Goal: Task Accomplishment & Management: Manage account settings

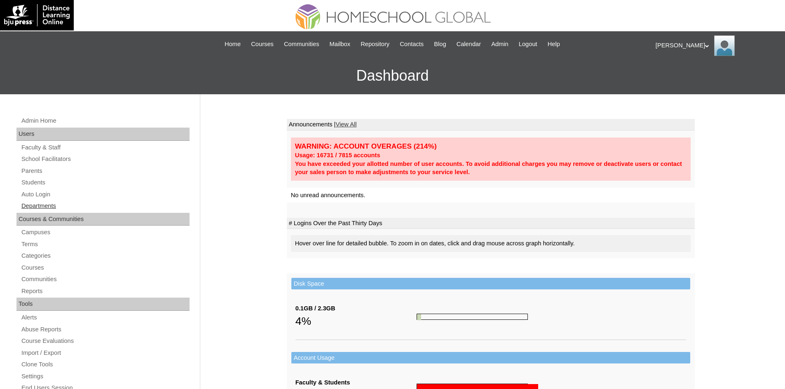
drag, startPoint x: 42, startPoint y: 173, endPoint x: 92, endPoint y: 202, distance: 58.7
click at [42, 173] on link "Parents" at bounding box center [105, 171] width 169 height 10
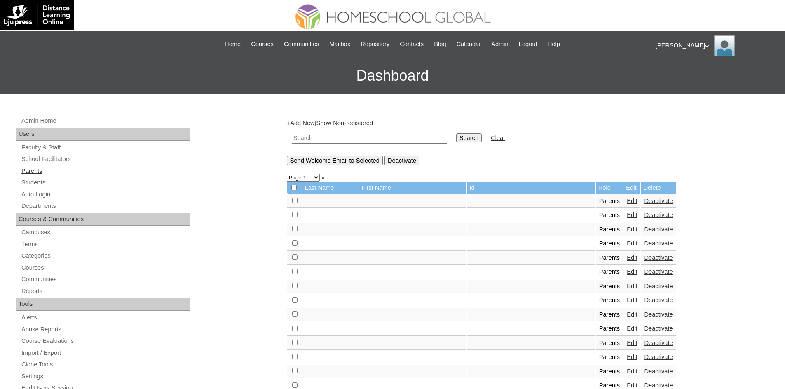
click at [37, 175] on link "Parents" at bounding box center [105, 171] width 169 height 10
click at [330, 139] on input "text" at bounding box center [369, 138] width 155 height 11
paste input "MHP0048-TECHPH2025"
type input "MHP0048-TECHPH2025"
click at [456, 138] on input "Search" at bounding box center [469, 137] width 26 height 9
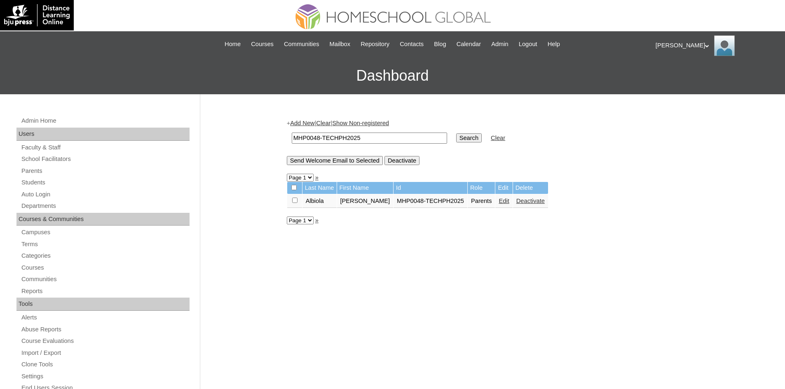
click at [498, 201] on link "Edit" at bounding box center [503, 201] width 10 height 7
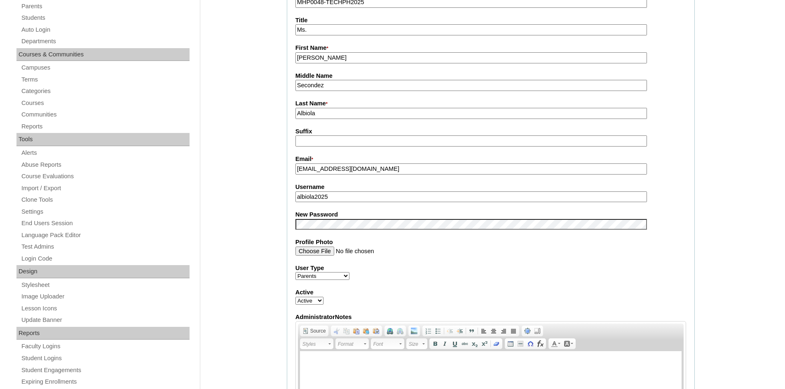
scroll to position [206, 0]
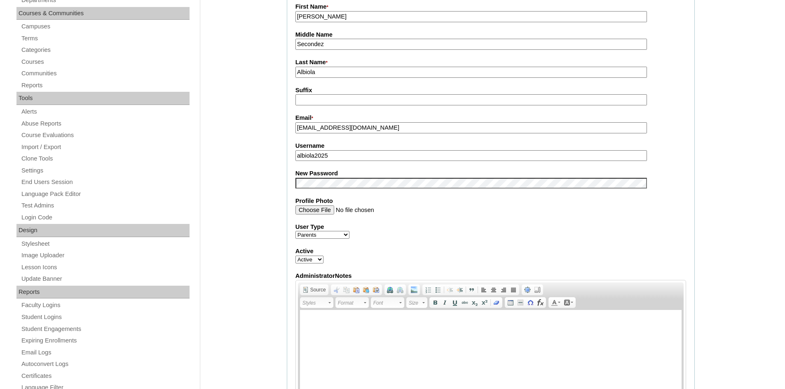
click at [323, 161] on input "albiola2025" at bounding box center [470, 155] width 351 height 11
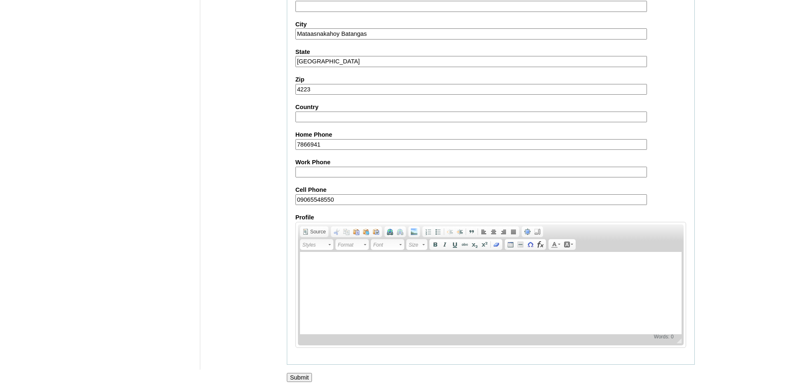
scroll to position [693, 0]
click at [310, 373] on input "Submit" at bounding box center [300, 376] width 26 height 9
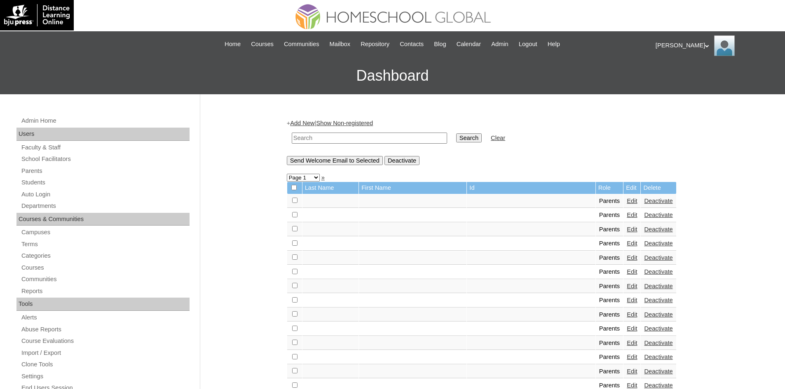
click at [669, 45] on div "Ariane My Profile My Settings Logout" at bounding box center [715, 45] width 121 height 21
click at [667, 77] on span "Logout" at bounding box center [670, 77] width 16 height 6
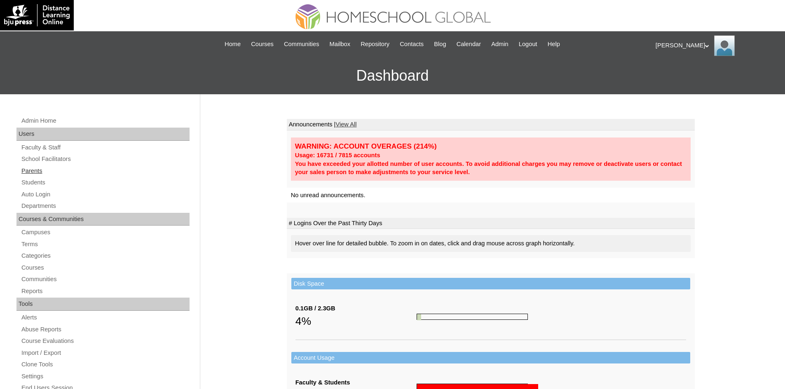
click at [34, 172] on link "Parents" at bounding box center [105, 171] width 169 height 10
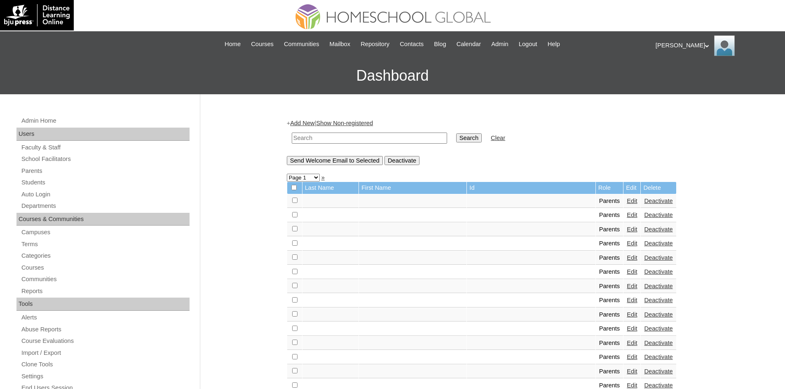
paste input "MHS00056-TECHPH2025"
type input "MHS00056-TECHPH2025"
click at [456, 135] on input "Search" at bounding box center [469, 137] width 26 height 9
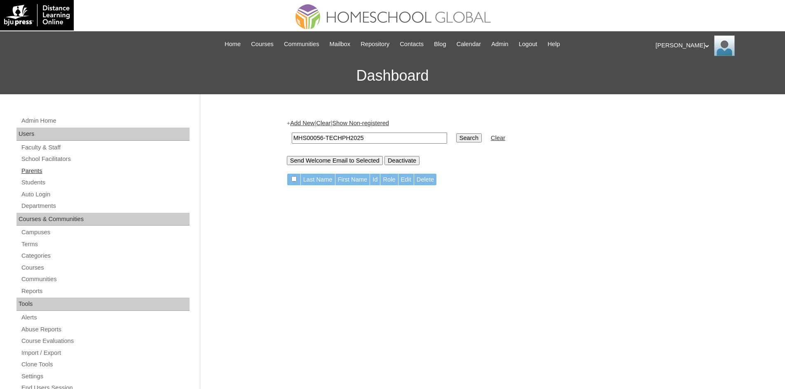
click at [26, 170] on link "Parents" at bounding box center [105, 171] width 169 height 10
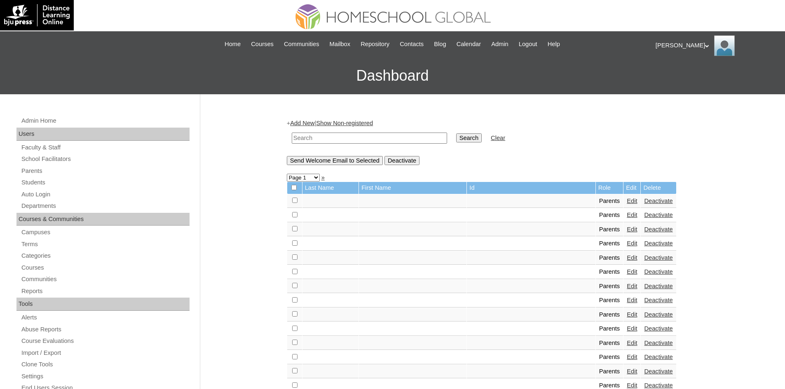
click at [337, 139] on input "text" at bounding box center [369, 138] width 155 height 11
paste input "MHP0048-TECHPH2025"
type input "MHP0048-TECHPH2025"
click at [456, 141] on input "Search" at bounding box center [469, 137] width 26 height 9
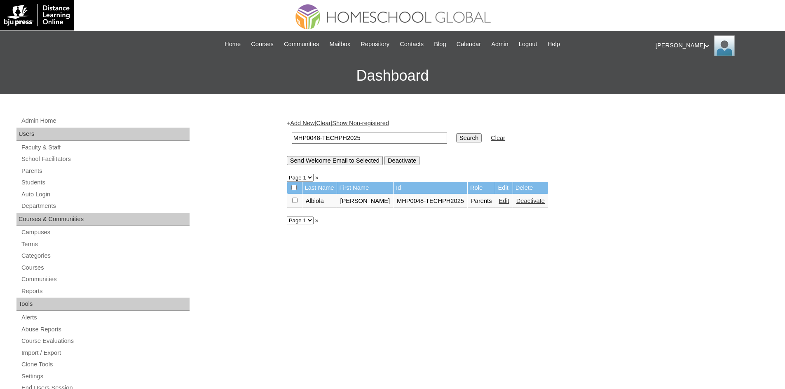
click at [498, 203] on link "Edit" at bounding box center [503, 201] width 10 height 7
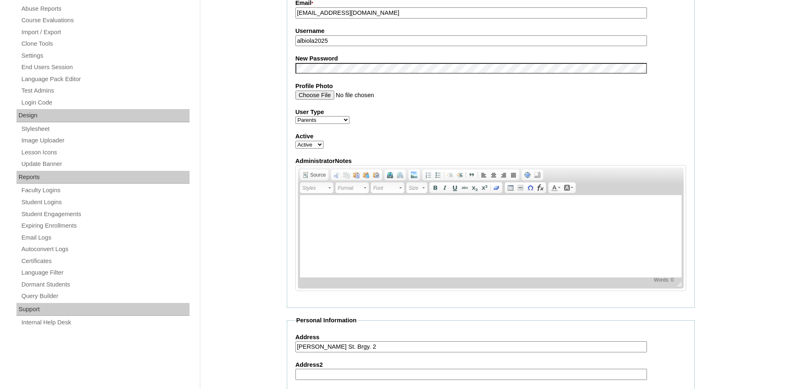
scroll to position [330, 0]
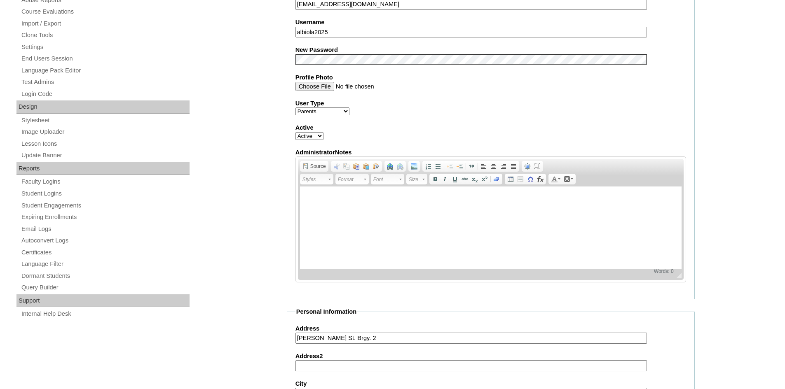
click at [324, 33] on input "albiola2025" at bounding box center [470, 32] width 351 height 11
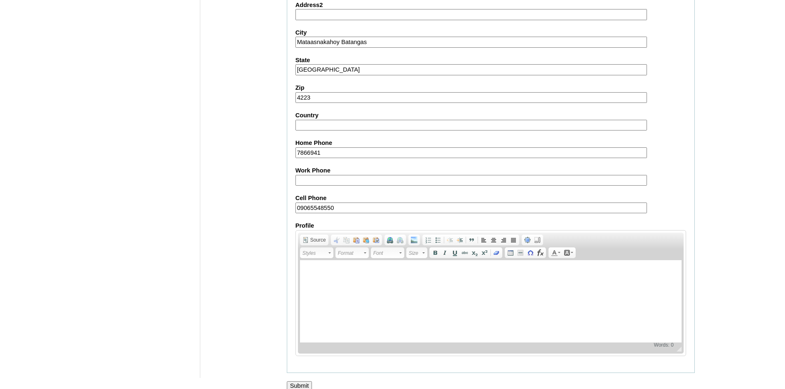
scroll to position [693, 0]
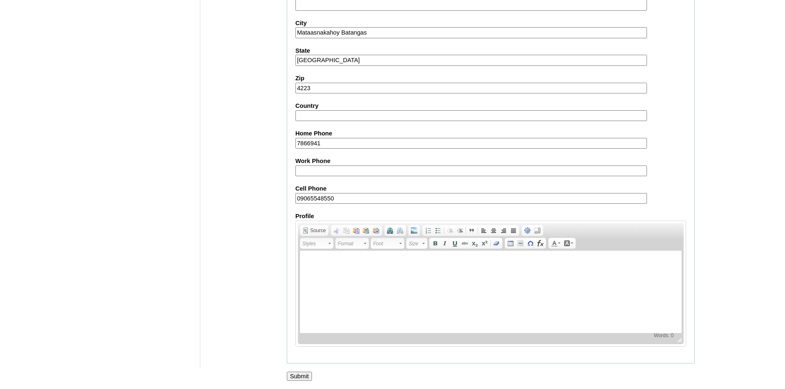
click at [295, 376] on input "Submit" at bounding box center [300, 376] width 26 height 9
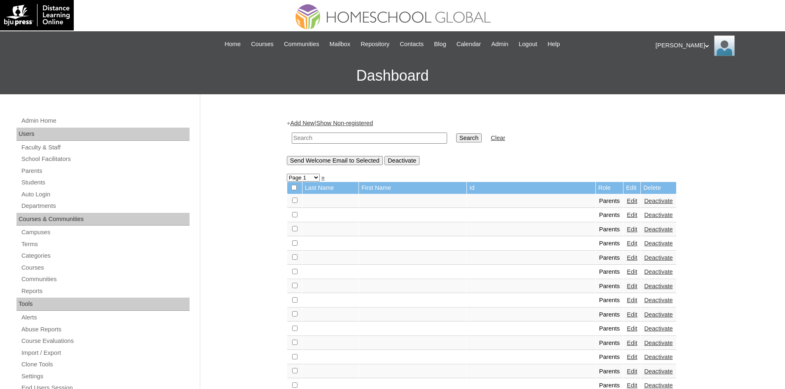
click at [659, 44] on div "[PERSON_NAME] My Profile My Settings Logout" at bounding box center [715, 45] width 121 height 21
click at [676, 77] on span "Logout" at bounding box center [670, 77] width 16 height 6
